Goal: Information Seeking & Learning: Learn about a topic

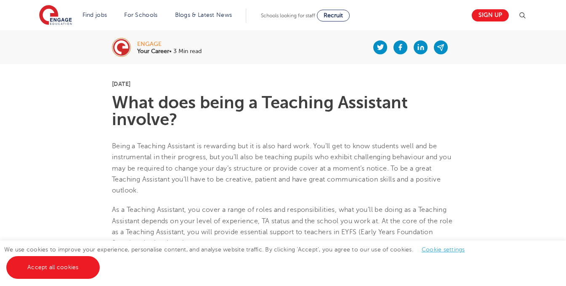
scroll to position [252, 0]
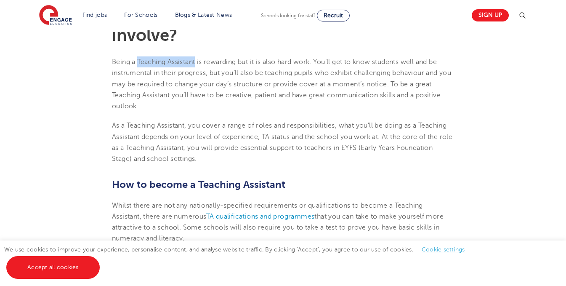
drag, startPoint x: 139, startPoint y: 61, endPoint x: 198, endPoint y: 59, distance: 58.5
click at [198, 59] on span "Being a Teaching Assistant is rewarding but it is also hard work. You’ll get to…" at bounding box center [281, 84] width 339 height 52
copy span "Teaching Assistant"
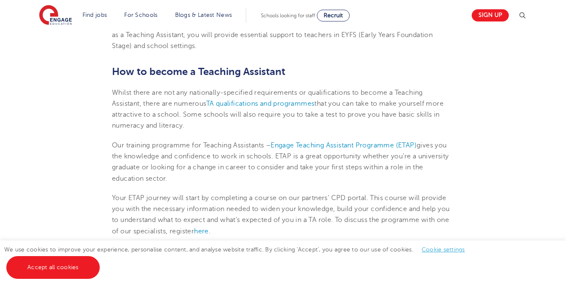
scroll to position [337, 0]
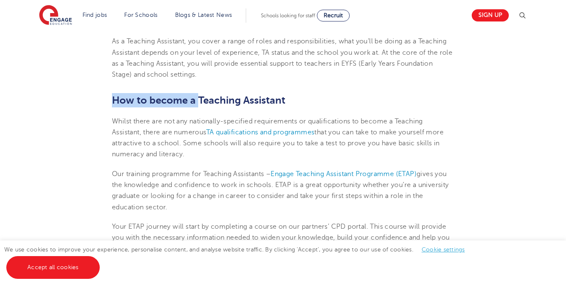
drag, startPoint x: 114, startPoint y: 99, endPoint x: 199, endPoint y: 98, distance: 85.0
click at [199, 98] on b "How to become a Teaching Assistant" at bounding box center [198, 100] width 173 height 12
copy b "How to become a"
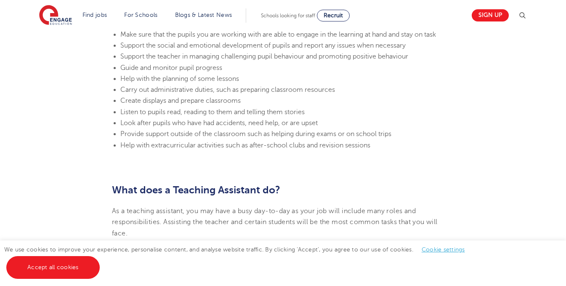
scroll to position [855, 0]
